Goal: Information Seeking & Learning: Learn about a topic

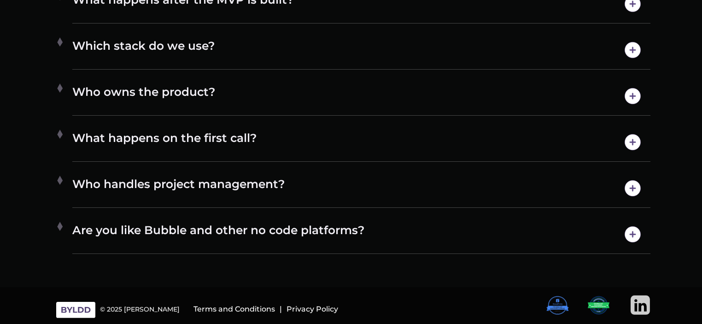
scroll to position [4958, 0]
click at [223, 180] on h4 "Who handles project management?" at bounding box center [361, 187] width 578 height 23
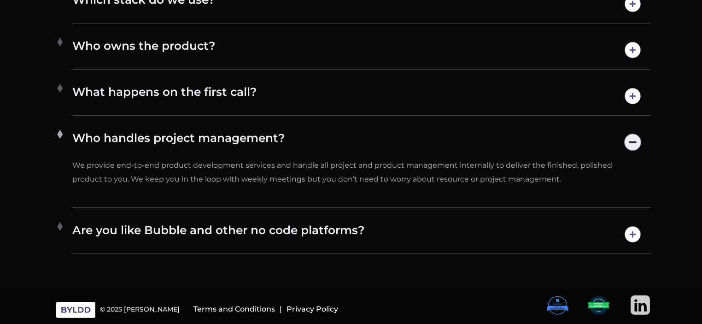
click at [332, 246] on h4 "Are you like Bubble and other no code platforms?" at bounding box center [361, 233] width 578 height 23
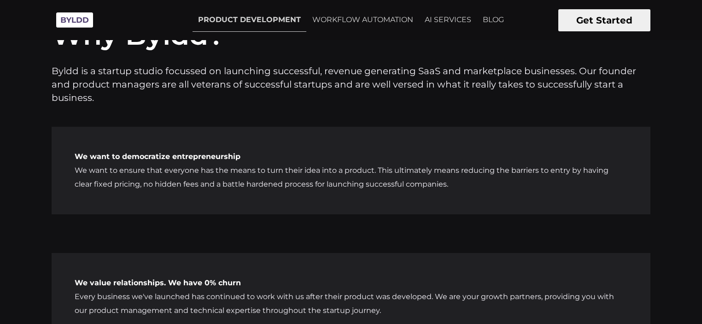
scroll to position [3393, 0]
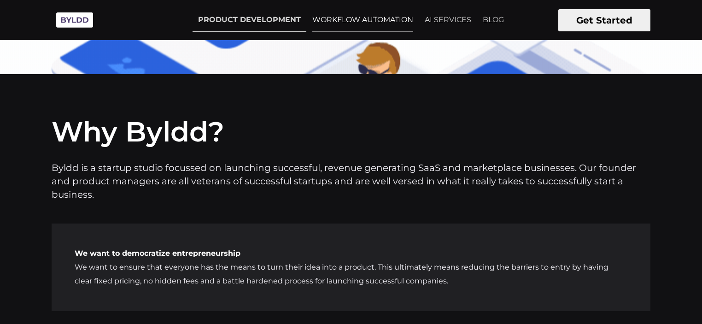
click at [393, 12] on link "WORKFLOW AUTOMATION" at bounding box center [363, 19] width 112 height 23
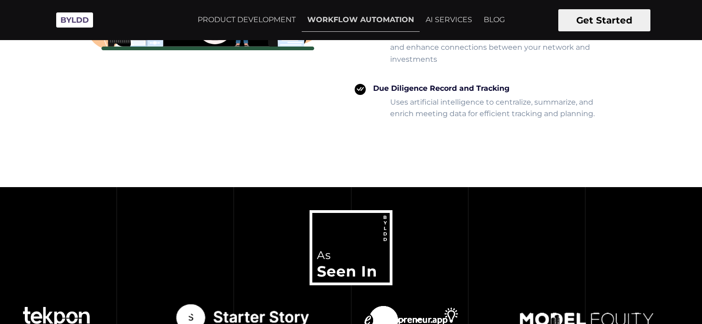
scroll to position [1939, 0]
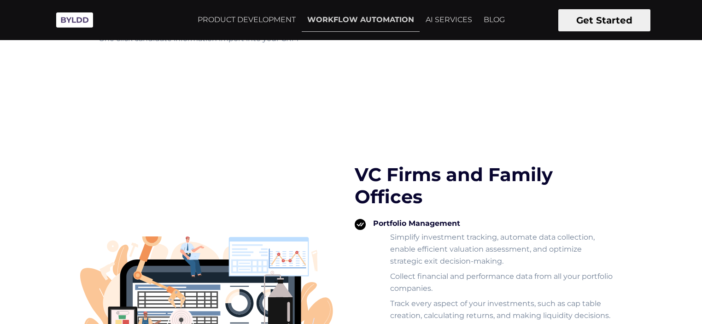
click at [601, 15] on button "Get Started" at bounding box center [604, 20] width 92 height 22
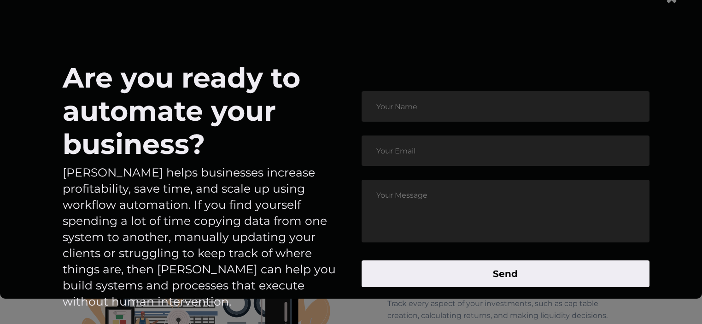
scroll to position [46, 0]
